Goal: Task Accomplishment & Management: Manage account settings

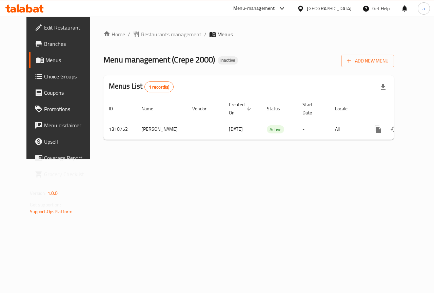
click at [46, 79] on span "Choice Groups" at bounding box center [69, 76] width 50 height 8
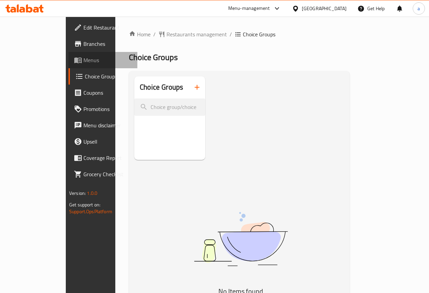
click at [69, 64] on link "Menus" at bounding box center [103, 60] width 69 height 16
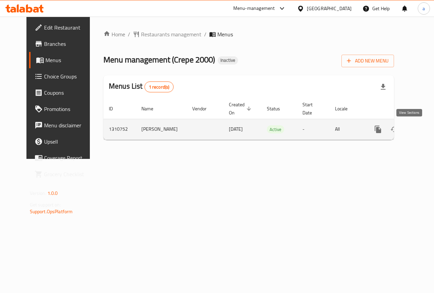
click at [419, 131] on link "enhanced table" at bounding box center [427, 129] width 16 height 16
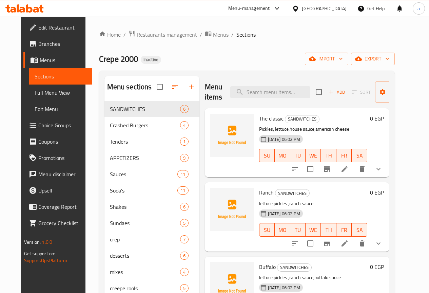
click at [38, 127] on span "Choice Groups" at bounding box center [62, 125] width 49 height 8
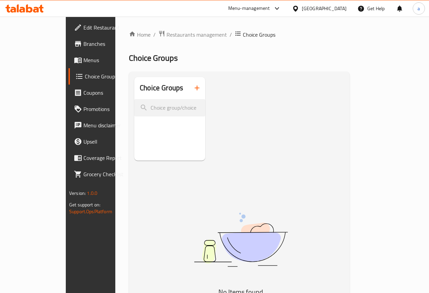
click at [83, 62] on span "Menus" at bounding box center [107, 60] width 49 height 8
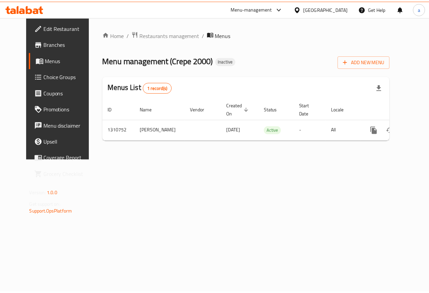
scroll to position [0, 2]
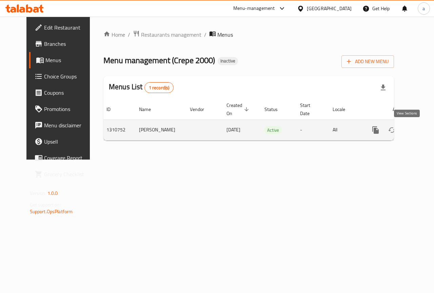
click at [417, 132] on link "enhanced table" at bounding box center [425, 130] width 16 height 16
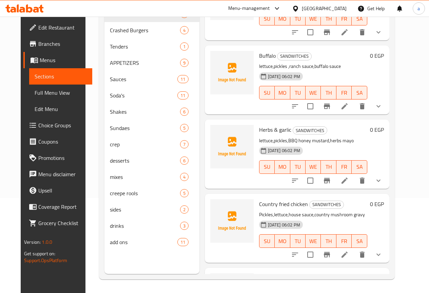
scroll to position [179, 0]
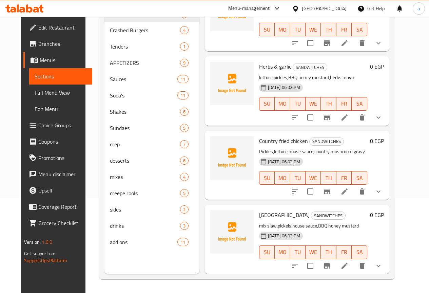
click at [351, 226] on p "mix slaw,pickels,house sauce,BBQ honey mustard" at bounding box center [313, 226] width 108 height 8
click at [383, 263] on icon "show more" at bounding box center [379, 266] width 8 height 8
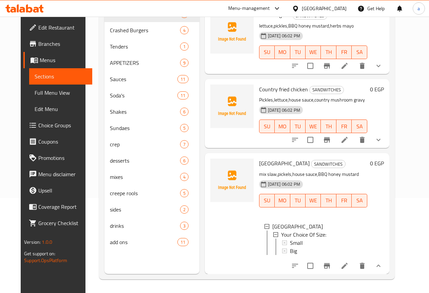
scroll to position [1, 0]
click at [383, 266] on icon "show more" at bounding box center [379, 266] width 8 height 8
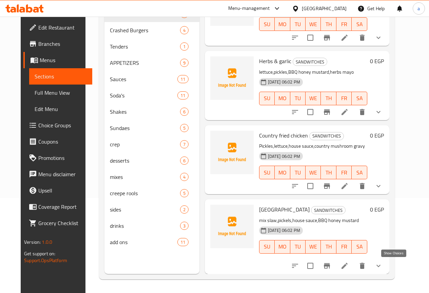
scroll to position [179, 0]
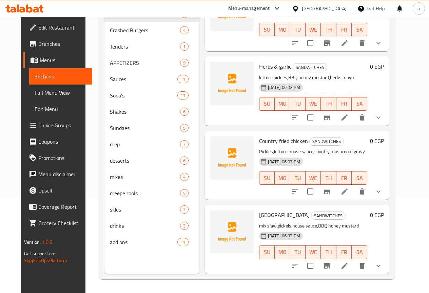
click at [356, 217] on h6 "Nashville SANDWITCHES" at bounding box center [313, 215] width 108 height 10
click at [349, 267] on icon at bounding box center [345, 266] width 8 height 8
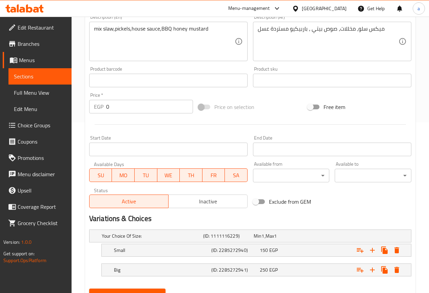
scroll to position [202, 0]
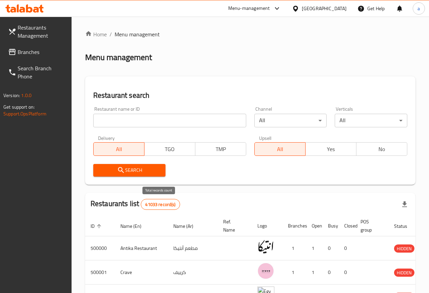
click at [158, 204] on span "41033 record(s)" at bounding box center [160, 204] width 38 height 6
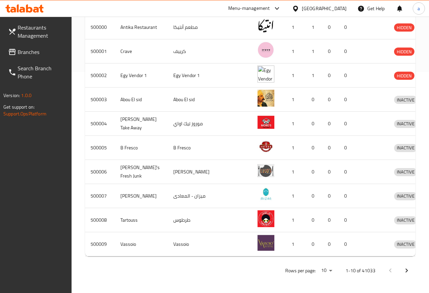
scroll to position [232, 0]
click at [39, 57] on link "Branches" at bounding box center [37, 52] width 69 height 16
